Goal: Register for event/course

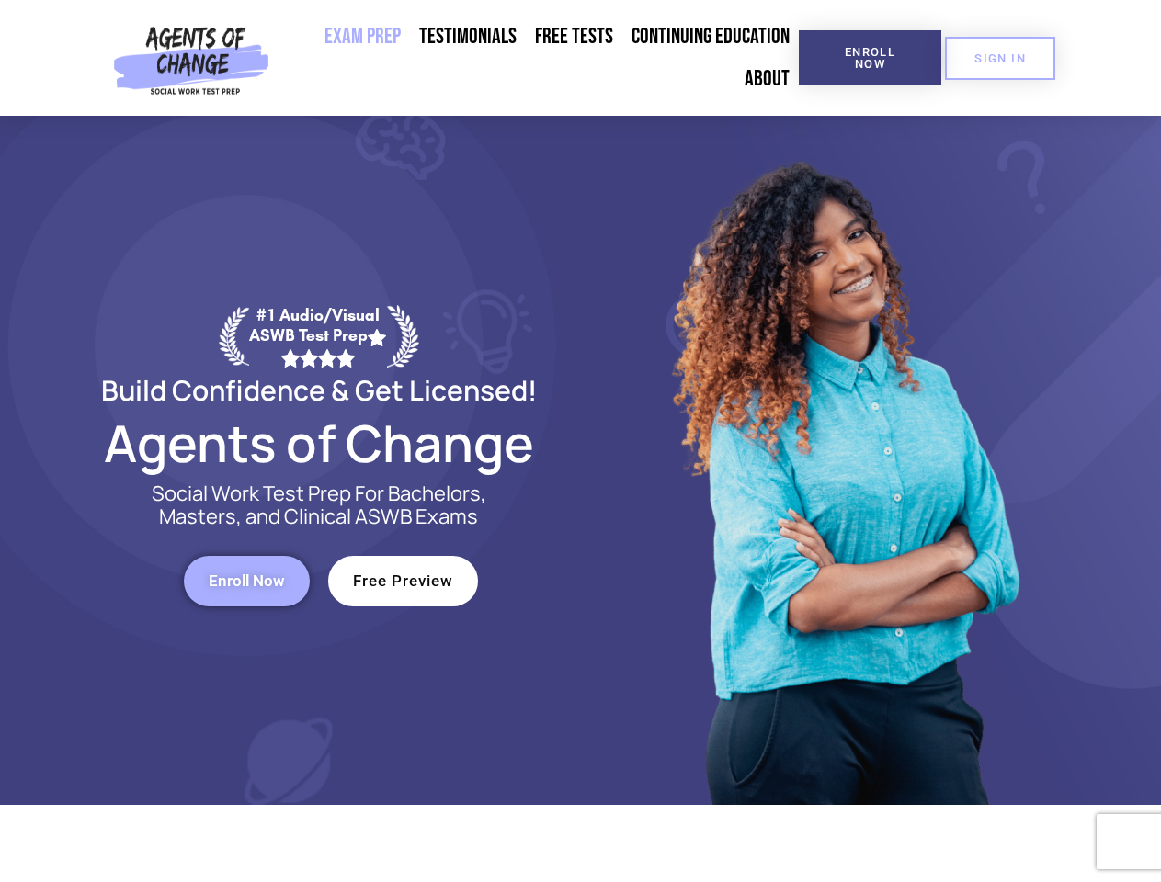
click at [581, 441] on div at bounding box center [843, 460] width 524 height 689
click at [869, 58] on span "Enroll Now" at bounding box center [870, 58] width 84 height 24
click at [1000, 58] on span "SIGN IN" at bounding box center [999, 58] width 51 height 12
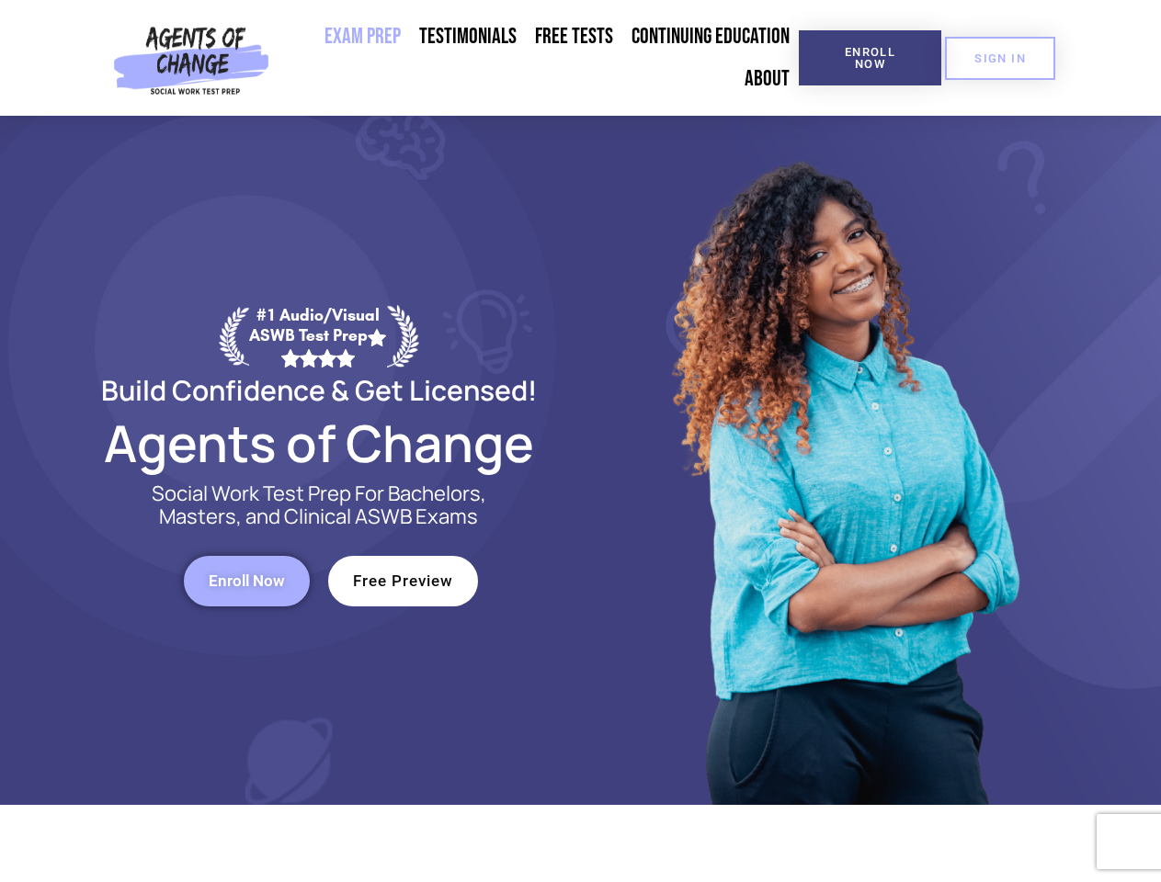
click at [246, 581] on span "Enroll Now" at bounding box center [247, 581] width 76 height 16
click at [403, 581] on span "Free Preview" at bounding box center [403, 581] width 100 height 16
